Goal: Information Seeking & Learning: Learn about a topic

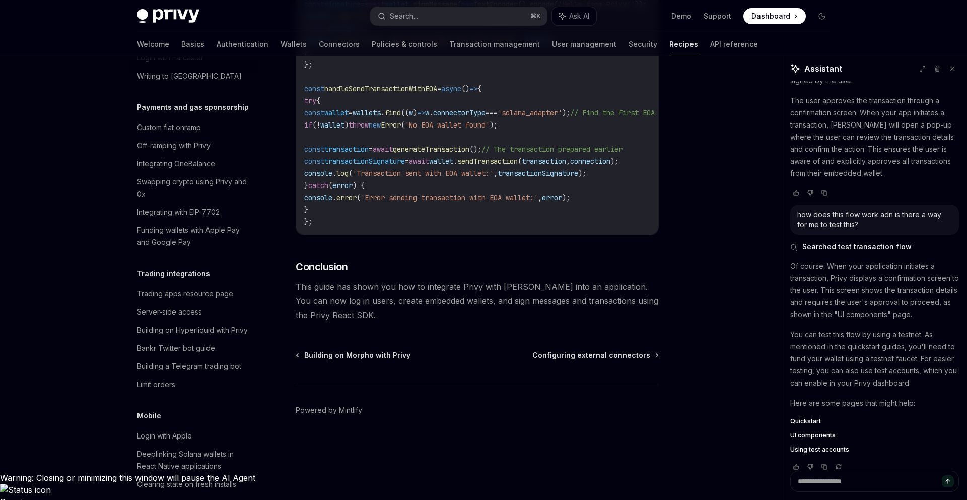
scroll to position [609, 0]
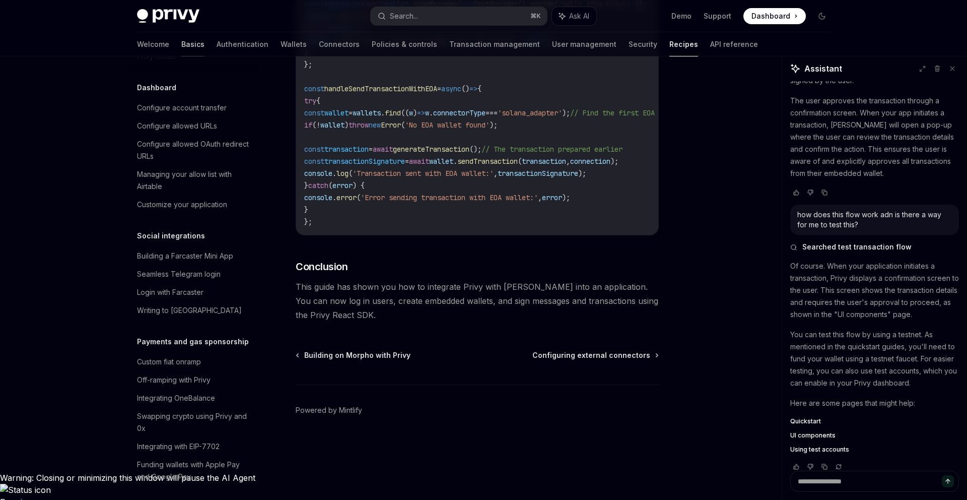
click at [181, 48] on link "Basics" at bounding box center [192, 44] width 23 height 24
type textarea "*"
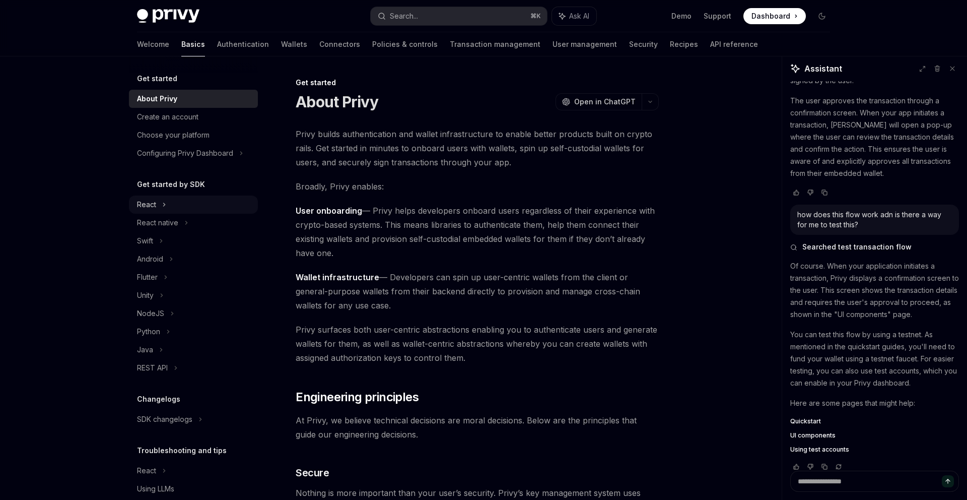
click at [174, 210] on div "React" at bounding box center [193, 204] width 129 height 18
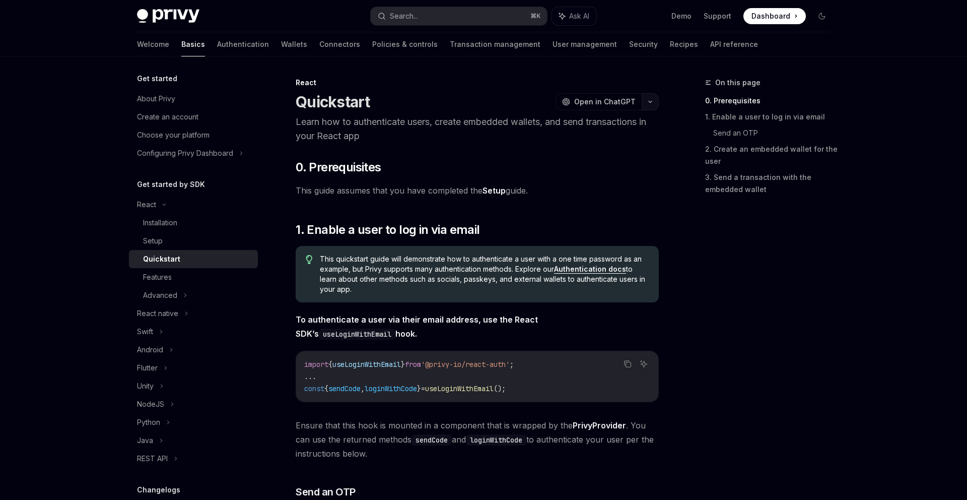
click at [650, 95] on button "button" at bounding box center [650, 101] width 17 height 17
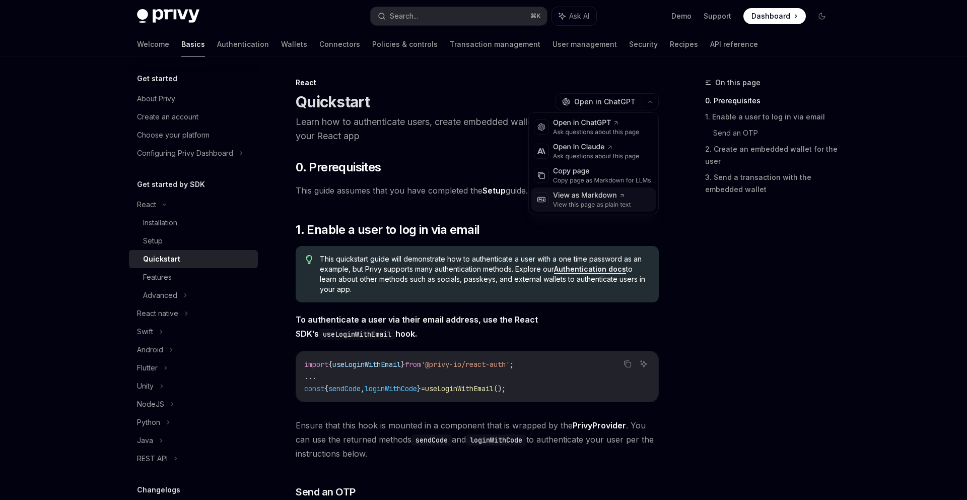
click at [584, 197] on div "View as Markdown" at bounding box center [592, 195] width 78 height 10
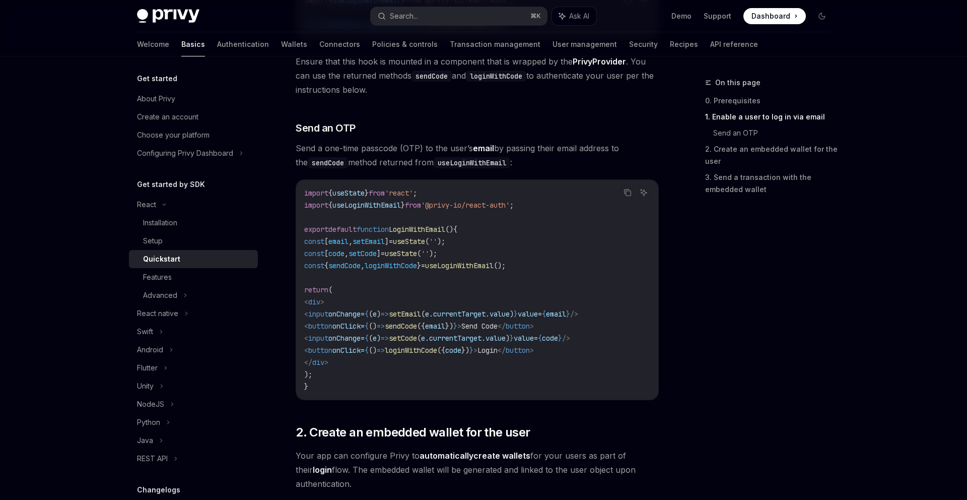
scroll to position [473, 0]
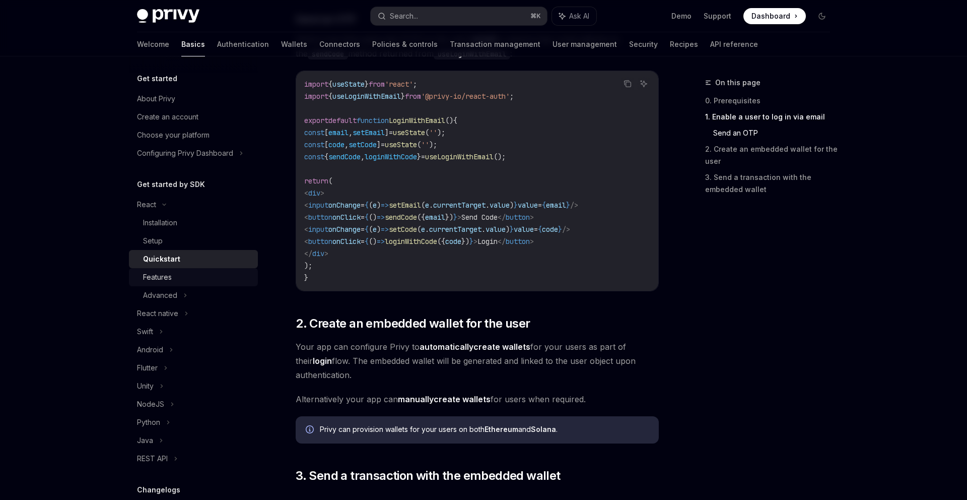
click at [212, 277] on div "Features" at bounding box center [197, 277] width 109 height 12
type textarea "*"
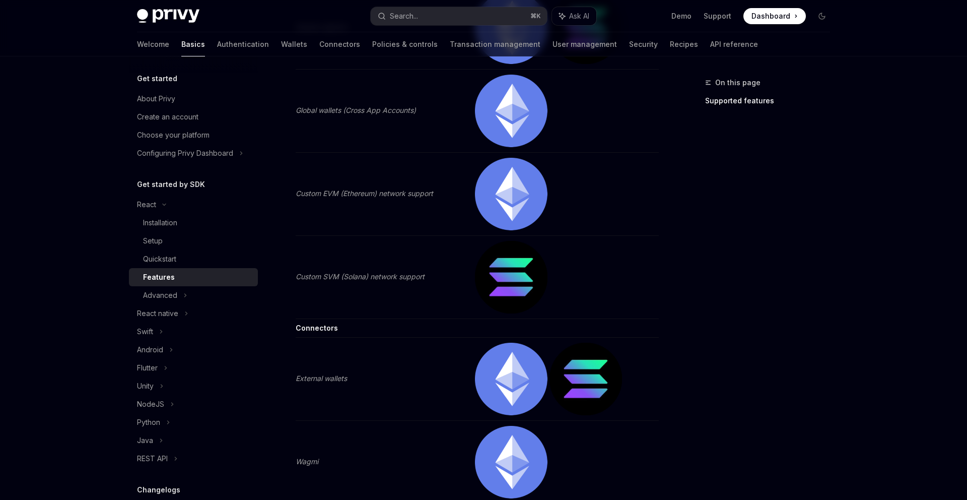
scroll to position [1724, 0]
